Goal: Find specific page/section: Find specific page/section

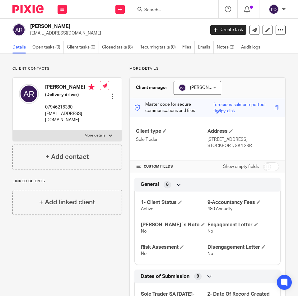
click at [155, 9] on input "Search" at bounding box center [172, 10] width 56 height 6
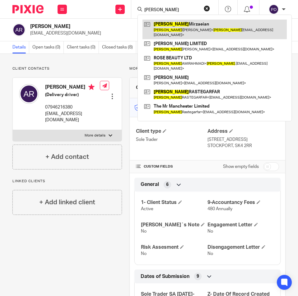
type input "[PERSON_NAME]"
click at [166, 23] on link at bounding box center [214, 29] width 144 height 19
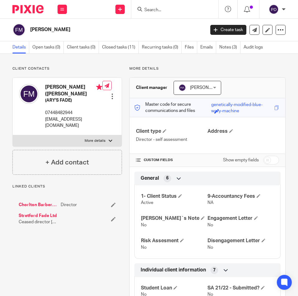
click at [109, 142] on div at bounding box center [111, 141] width 4 height 4
click at [13, 135] on input "More details" at bounding box center [12, 135] width 0 height 0
checkbox input "true"
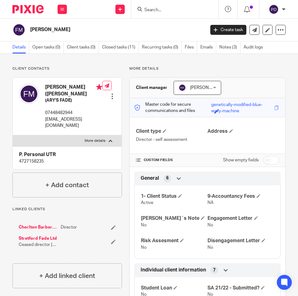
click at [36, 160] on p "4727158235" at bounding box center [67, 161] width 96 height 6
copy p "4727158235"
click at [34, 237] on link "Stretford Fade Ltd" at bounding box center [38, 238] width 38 height 6
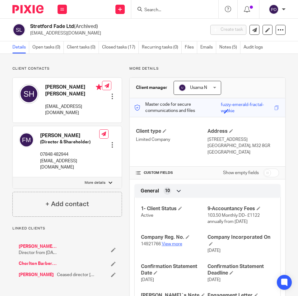
click at [168, 244] on link "View more" at bounding box center [172, 244] width 21 height 4
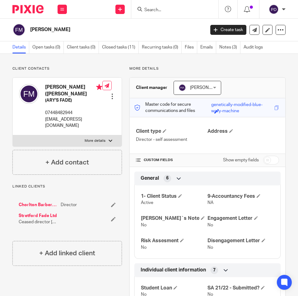
click at [158, 8] on input "Search" at bounding box center [172, 10] width 56 height 6
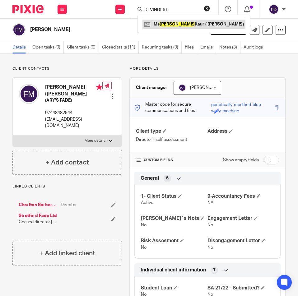
type input "DEVINDERT"
click at [172, 21] on link at bounding box center [193, 24] width 103 height 9
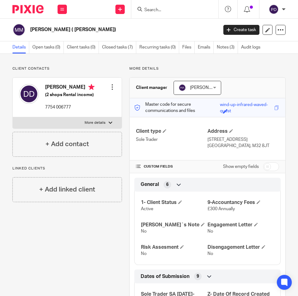
click at [147, 9] on input "Search" at bounding box center [172, 10] width 56 height 6
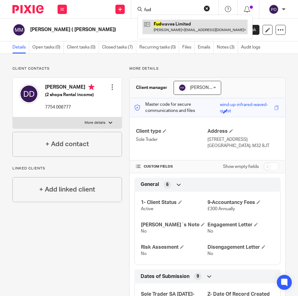
type input "fud"
click at [174, 22] on link at bounding box center [194, 27] width 105 height 14
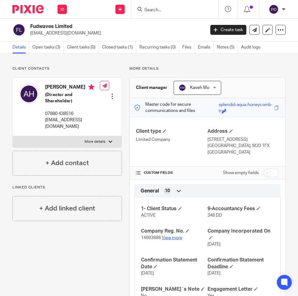
click at [172, 239] on link "View more" at bounding box center [172, 238] width 21 height 4
drag, startPoint x: 94, startPoint y: 121, endPoint x: 45, endPoint y: 121, distance: 48.8
click at [45, 121] on p "frost2012@hotmail.co.uk" at bounding box center [72, 123] width 55 height 13
click at [163, 9] on input "Search" at bounding box center [172, 10] width 56 height 6
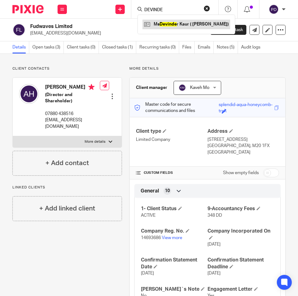
type input "DEVINDE"
click at [175, 25] on link at bounding box center [186, 24] width 88 height 9
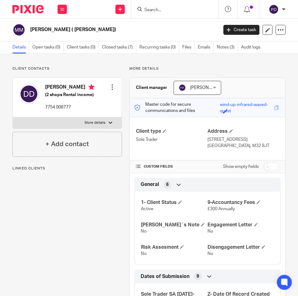
click at [109, 123] on div at bounding box center [111, 123] width 4 height 4
click at [13, 117] on input "More details" at bounding box center [12, 117] width 0 height 0
checkbox input "true"
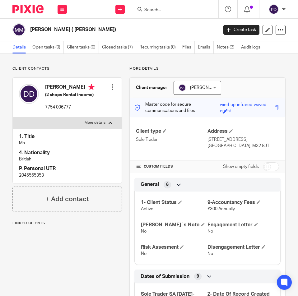
click at [45, 174] on p "2045565353" at bounding box center [67, 175] width 96 height 6
click at [42, 174] on p "2045565353" at bounding box center [67, 175] width 96 height 6
copy p "2045565353"
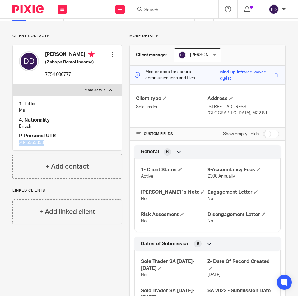
scroll to position [32, 0]
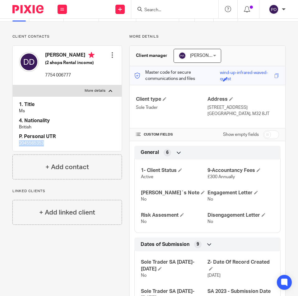
click at [264, 136] on input "checkbox" at bounding box center [271, 134] width 16 height 9
checkbox input "true"
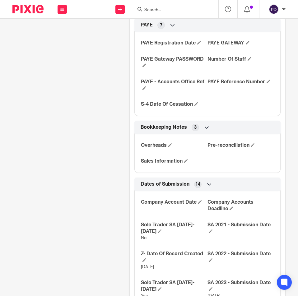
scroll to position [832, 0]
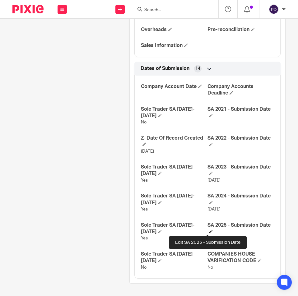
click at [209, 233] on span at bounding box center [211, 231] width 4 height 4
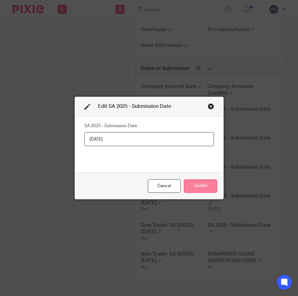
type input "[DATE]"
click at [203, 183] on button "Update" at bounding box center [200, 185] width 33 height 13
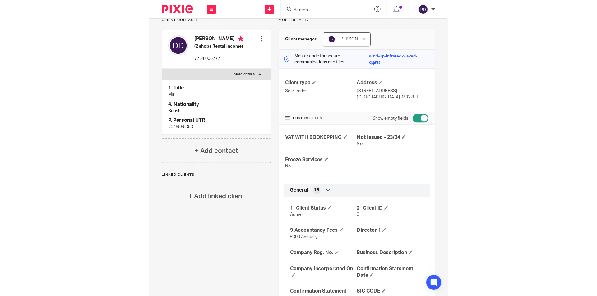
scroll to position [0, 0]
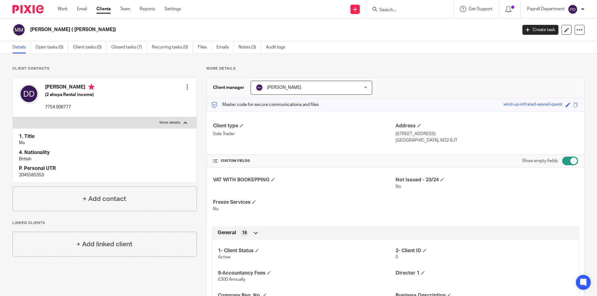
click at [195, 33] on div "[PERSON_NAME] ( [PERSON_NAME])" at bounding box center [262, 29] width 501 height 13
